Goal: Task Accomplishment & Management: Manage account settings

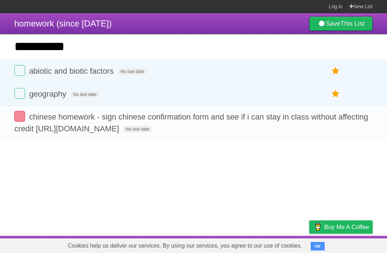
type input "**********"
click input "*********" at bounding box center [0, 0] width 0 height 0
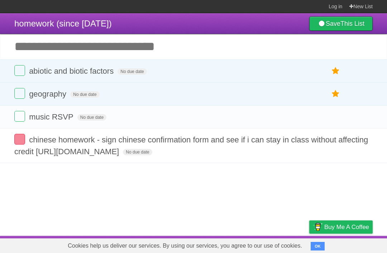
click at [37, 49] on input "Add another task" at bounding box center [193, 46] width 387 height 25
click at [314, 248] on button "OK" at bounding box center [318, 246] width 14 height 9
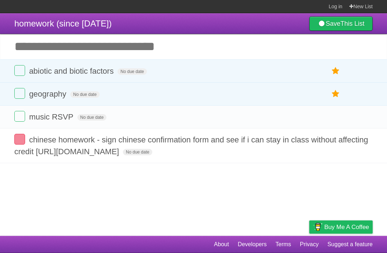
click at [349, 119] on icon "button" at bounding box center [351, 117] width 10 height 9
click at [311, 121] on label "Purple" at bounding box center [310, 117] width 8 height 8
click at [337, 120] on div "White Red Blue Green Purple Orange" at bounding box center [303, 118] width 72 height 10
click at [321, 120] on label "Orange" at bounding box center [320, 117] width 8 height 8
click at [322, 121] on label "Orange" at bounding box center [320, 117] width 8 height 8
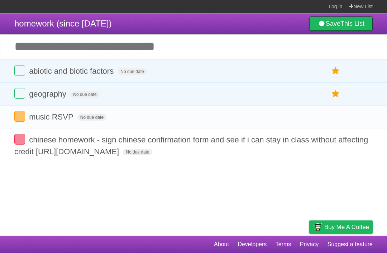
click at [324, 121] on label "Orange" at bounding box center [320, 117] width 8 height 8
click at [323, 118] on label "Orange" at bounding box center [320, 117] width 8 height 8
click at [323, 119] on label "Orange" at bounding box center [320, 117] width 8 height 8
click at [324, 121] on label "Orange" at bounding box center [320, 117] width 8 height 8
click at [307, 121] on label "Purple" at bounding box center [310, 117] width 8 height 8
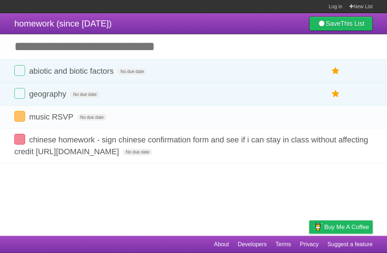
click at [308, 121] on label "Purple" at bounding box center [310, 117] width 8 height 8
click at [299, 121] on label "Green" at bounding box center [301, 117] width 8 height 8
click at [322, 119] on label "Orange" at bounding box center [320, 117] width 8 height 8
click at [289, 124] on div "White Red Blue Green Purple Orange" at bounding box center [303, 116] width 79 height 17
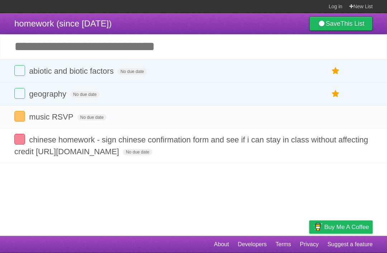
click at [294, 121] on label "Blue" at bounding box center [291, 117] width 8 height 8
click at [308, 121] on label "Purple" at bounding box center [310, 117] width 8 height 8
click at [318, 121] on label "Orange" at bounding box center [320, 117] width 8 height 8
click at [331, 121] on div "White Red Blue Green Purple Orange" at bounding box center [303, 118] width 72 height 10
click at [349, 121] on icon "button" at bounding box center [351, 117] width 10 height 9
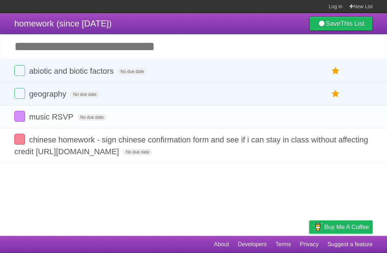
click at [362, 121] on icon at bounding box center [366, 117] width 10 height 12
click at [369, 121] on icon at bounding box center [366, 117] width 10 height 12
click at [246, 119] on form "music RSVP No due date White Red Blue Green Purple Orange" at bounding box center [193, 117] width 359 height 12
click at [271, 123] on form "music RSVP No due date White Red Blue Green Purple Orange" at bounding box center [193, 117] width 359 height 12
click at [277, 122] on form "music RSVP No due date White Red Blue Green Purple Orange" at bounding box center [193, 117] width 359 height 12
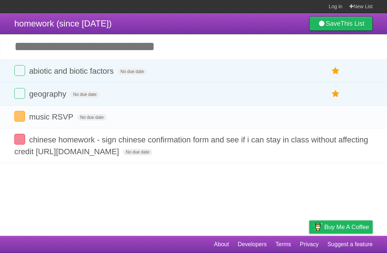
click at [281, 123] on form "music RSVP No due date White Red Blue Green Purple Orange" at bounding box center [193, 117] width 359 height 12
click at [285, 123] on form "music RSVP No due date White Red Blue Green Purple Orange" at bounding box center [193, 117] width 359 height 12
click at [290, 122] on form "music RSVP No due date White Red Blue Green Purple Orange" at bounding box center [193, 117] width 359 height 12
click at [293, 122] on form "music RSVP No due date White Red Blue Green Purple Orange" at bounding box center [193, 117] width 359 height 12
click at [275, 123] on form "music RSVP No due date White Red Blue Green Purple Orange" at bounding box center [193, 117] width 359 height 12
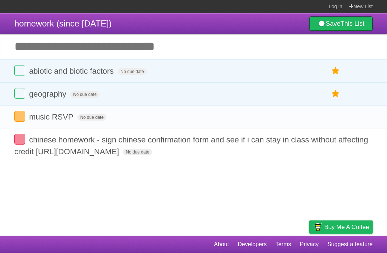
click at [270, 122] on form "music RSVP No due date White Red Blue Green Purple Orange" at bounding box center [193, 117] width 359 height 12
click at [285, 122] on form "music RSVP No due date White Red Blue Green Purple Orange" at bounding box center [193, 117] width 359 height 12
click at [316, 122] on form "music RSVP No due date White Red Blue Green Purple Orange" at bounding box center [193, 117] width 359 height 12
click at [323, 122] on form "music RSVP No due date White Red Blue Green Purple Orange" at bounding box center [193, 117] width 359 height 12
click at [337, 121] on icon at bounding box center [336, 117] width 10 height 12
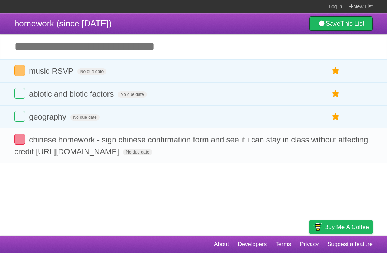
click at [334, 123] on icon at bounding box center [336, 117] width 10 height 12
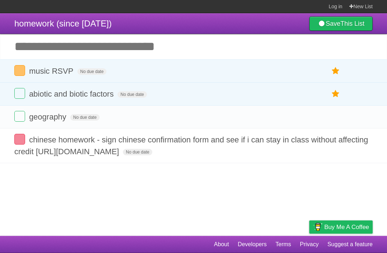
click at [337, 122] on icon at bounding box center [336, 117] width 10 height 12
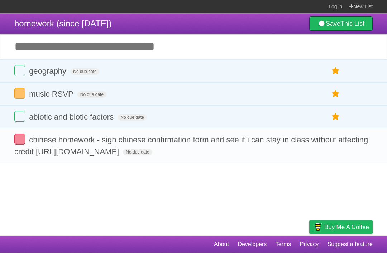
click at [353, 96] on icon "button" at bounding box center [351, 94] width 10 height 9
click at [352, 99] on icon "button" at bounding box center [351, 94] width 10 height 9
click at [352, 96] on icon "button" at bounding box center [351, 94] width 10 height 9
click at [349, 105] on li "music RSVP No due date White Red Blue Green Purple Orange" at bounding box center [193, 93] width 387 height 23
click at [338, 111] on li "abiotic and biotic factors No due date White Red Blue Green Purple Orange" at bounding box center [193, 116] width 387 height 23
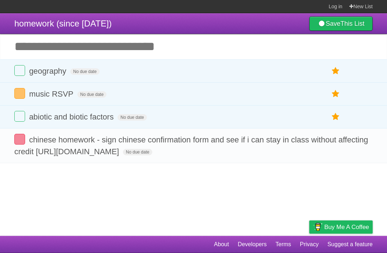
click at [346, 91] on li "music RSVP No due date White Red Blue Green Purple Orange" at bounding box center [193, 93] width 387 height 23
click at [350, 99] on icon "button" at bounding box center [351, 94] width 10 height 9
click at [357, 111] on li "abiotic and biotic factors No due date White Red Blue Green Purple Orange" at bounding box center [193, 116] width 387 height 23
click at [361, 96] on icon at bounding box center [366, 94] width 10 height 12
click at [348, 96] on icon "button" at bounding box center [351, 94] width 10 height 9
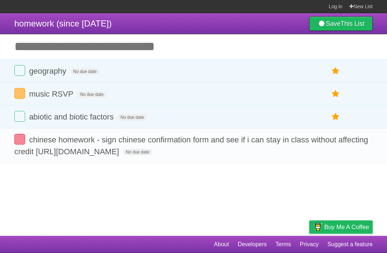
click at [351, 98] on icon "button" at bounding box center [351, 94] width 10 height 9
click at [349, 106] on li "music RSVP No due date White Red Blue Green Purple Orange" at bounding box center [193, 93] width 387 height 23
click at [332, 100] on icon at bounding box center [336, 94] width 10 height 12
click at [354, 111] on li "abiotic and biotic factors No due date White Red Blue Green Purple Orange" at bounding box center [193, 116] width 387 height 23
click at [360, 119] on link at bounding box center [367, 117] width 14 height 12
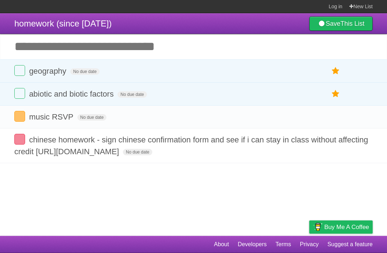
click at [335, 121] on icon at bounding box center [336, 117] width 10 height 12
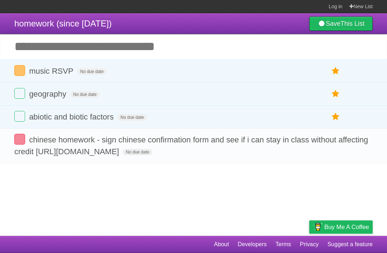
click at [17, 72] on label at bounding box center [19, 70] width 11 height 11
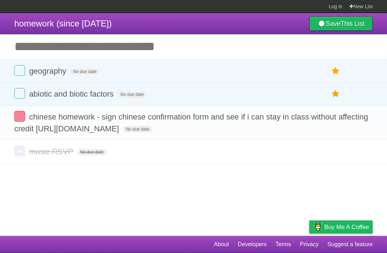
click at [17, 157] on label at bounding box center [19, 151] width 11 height 11
click at [283, 158] on form "music RSVP No due date White Red Blue Green Purple Orange" at bounding box center [193, 152] width 359 height 12
click at [288, 164] on li "music RSVP No due date White Red Blue Green Purple Orange" at bounding box center [193, 151] width 387 height 23
click at [368, 158] on icon at bounding box center [366, 152] width 10 height 12
click at [50, 51] on input "Add another task" at bounding box center [193, 46] width 387 height 25
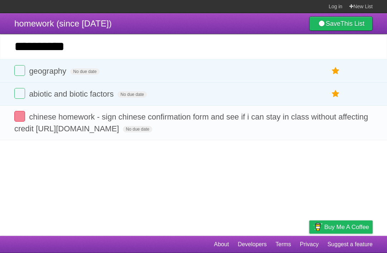
type input "**********"
click input "*********" at bounding box center [0, 0] width 0 height 0
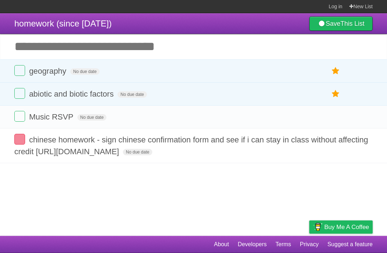
click at [333, 122] on icon at bounding box center [336, 117] width 10 height 12
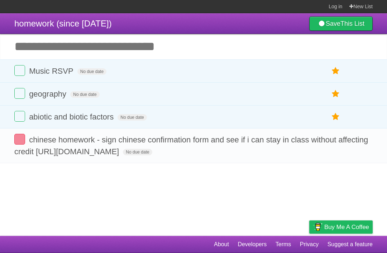
click at [38, 47] on input "Add another task" at bounding box center [193, 46] width 387 height 25
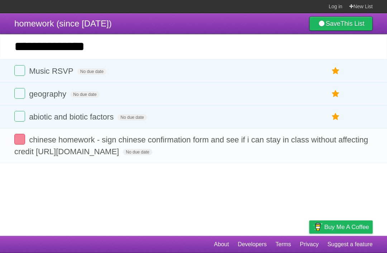
type input "**********"
click input "*********" at bounding box center [0, 0] width 0 height 0
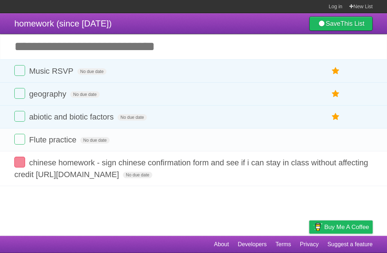
click at [42, 99] on span "geography" at bounding box center [48, 94] width 39 height 9
click at [40, 96] on span "geography" at bounding box center [48, 94] width 39 height 9
type input "*"
type input "*********"
click at [59, 99] on span "Geography" at bounding box center [49, 94] width 41 height 9
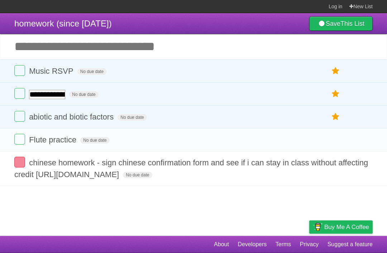
type input "**********"
